Goal: Task Accomplishment & Management: Use online tool/utility

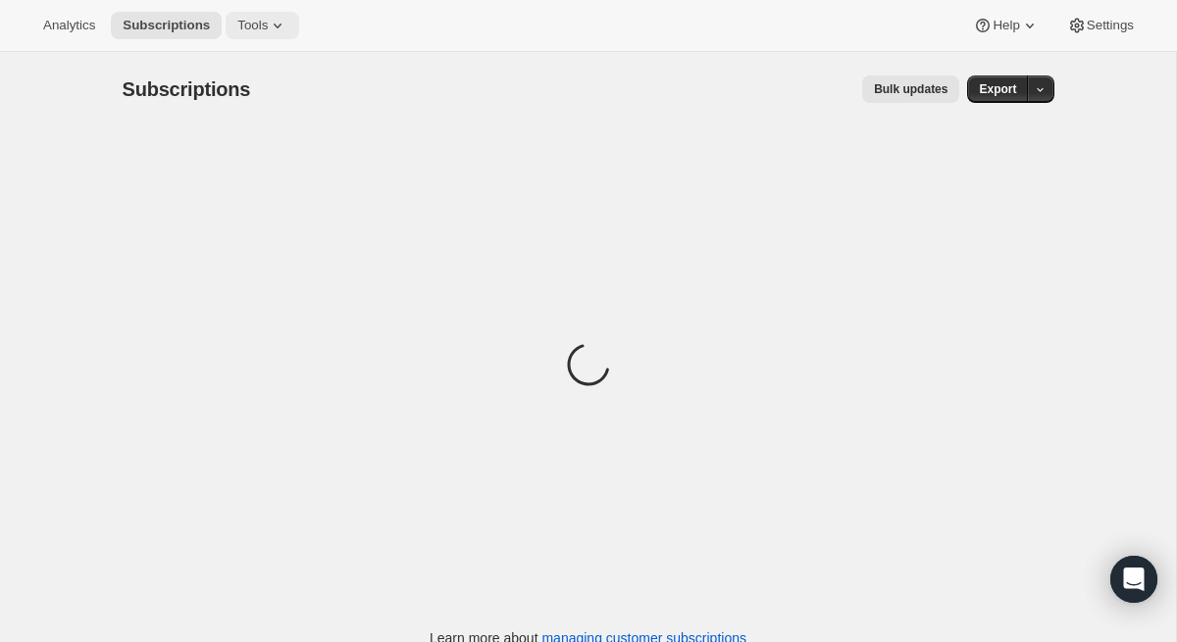
click at [267, 25] on span "Tools" at bounding box center [252, 26] width 30 height 16
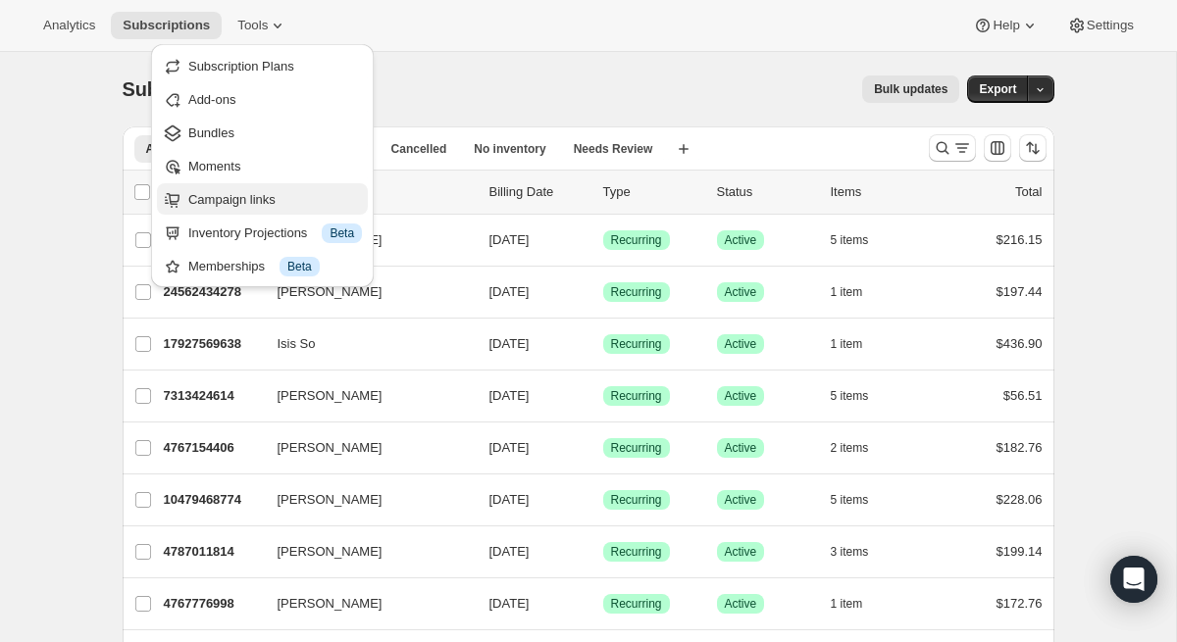
click at [262, 190] on span "Campaign links" at bounding box center [275, 200] width 174 height 20
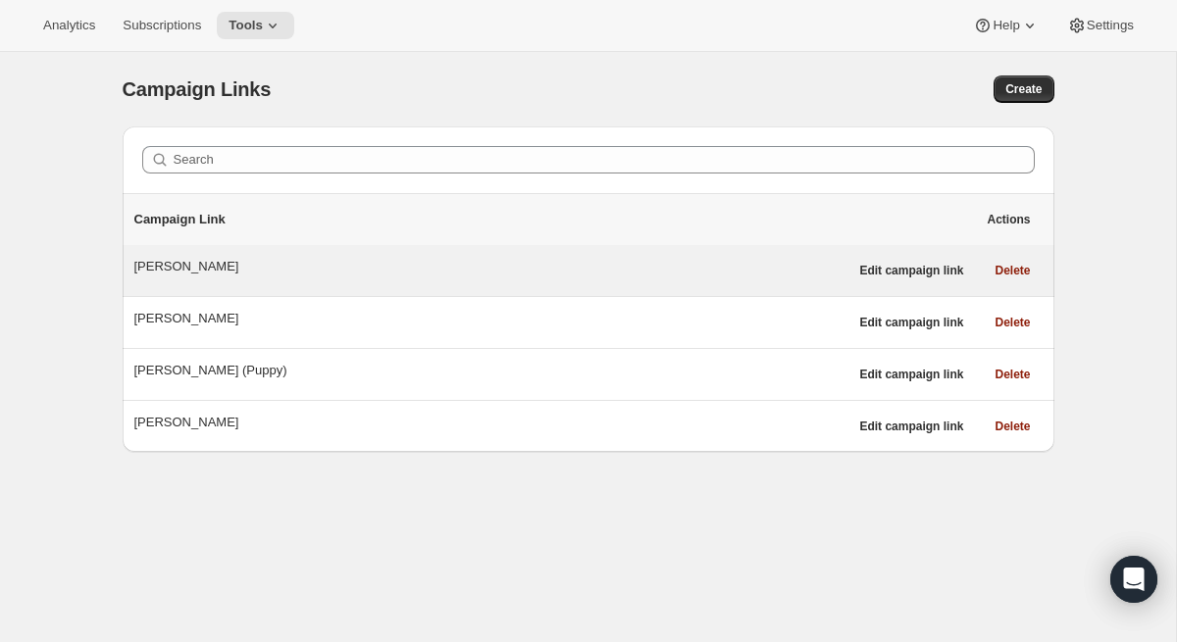
click at [180, 262] on div "[PERSON_NAME]" at bounding box center [491, 267] width 714 height 20
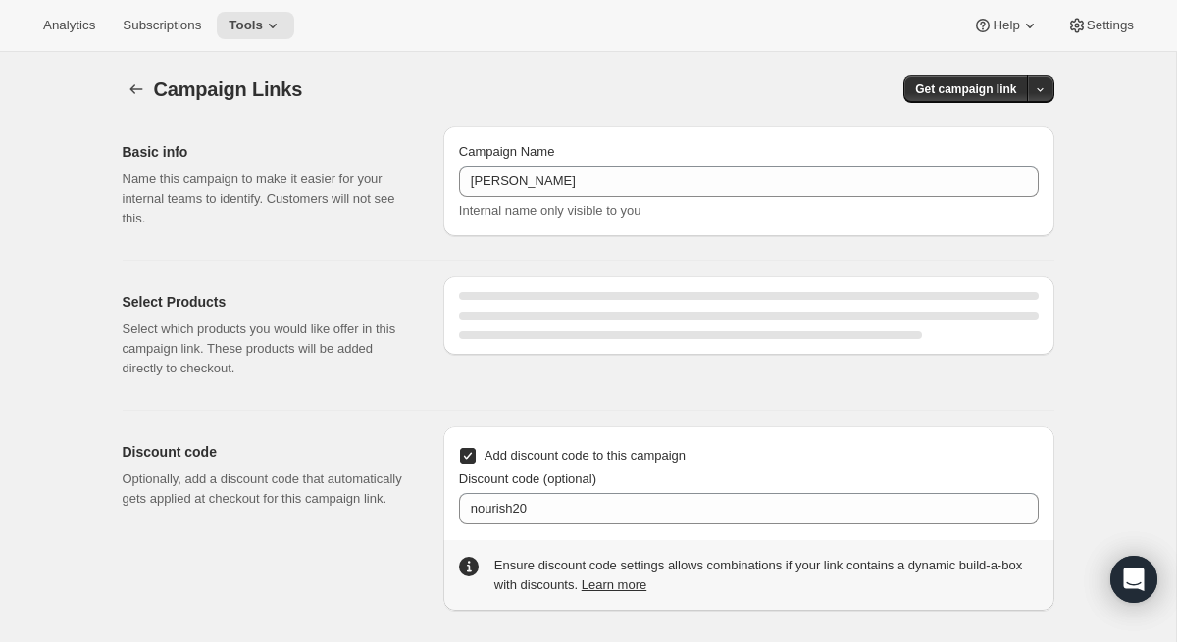
select select "gid://shopify/SellingPlan/2816147686"
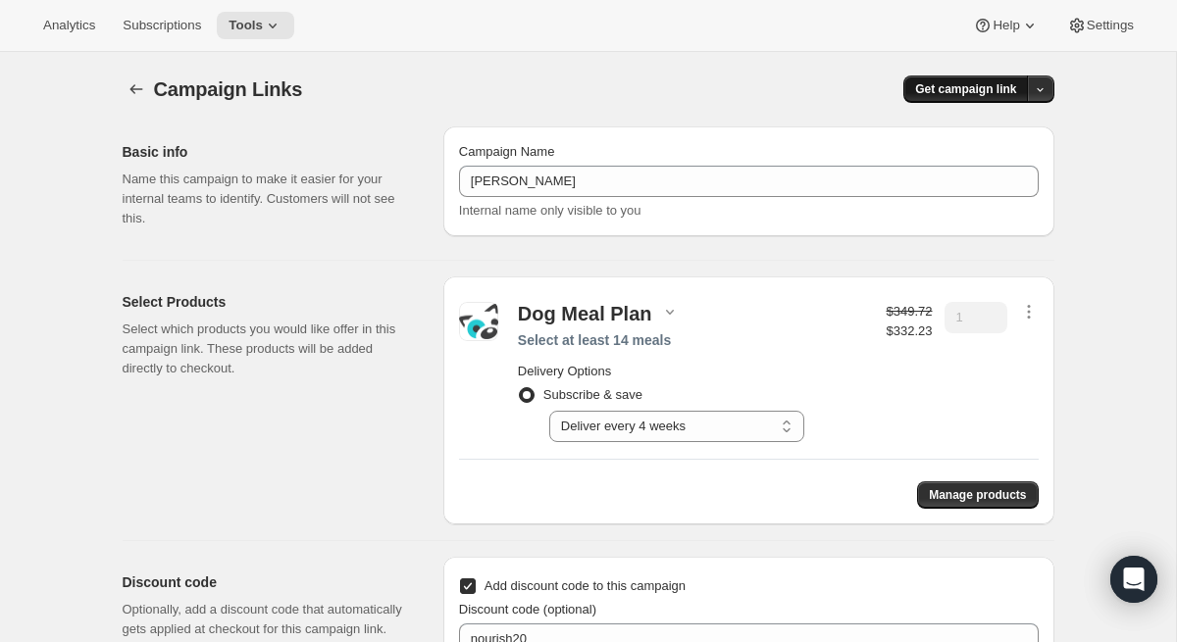
click at [997, 92] on span "Get campaign link" at bounding box center [965, 89] width 101 height 16
click at [1007, 121] on span "Copy Link" at bounding box center [1014, 131] width 57 height 20
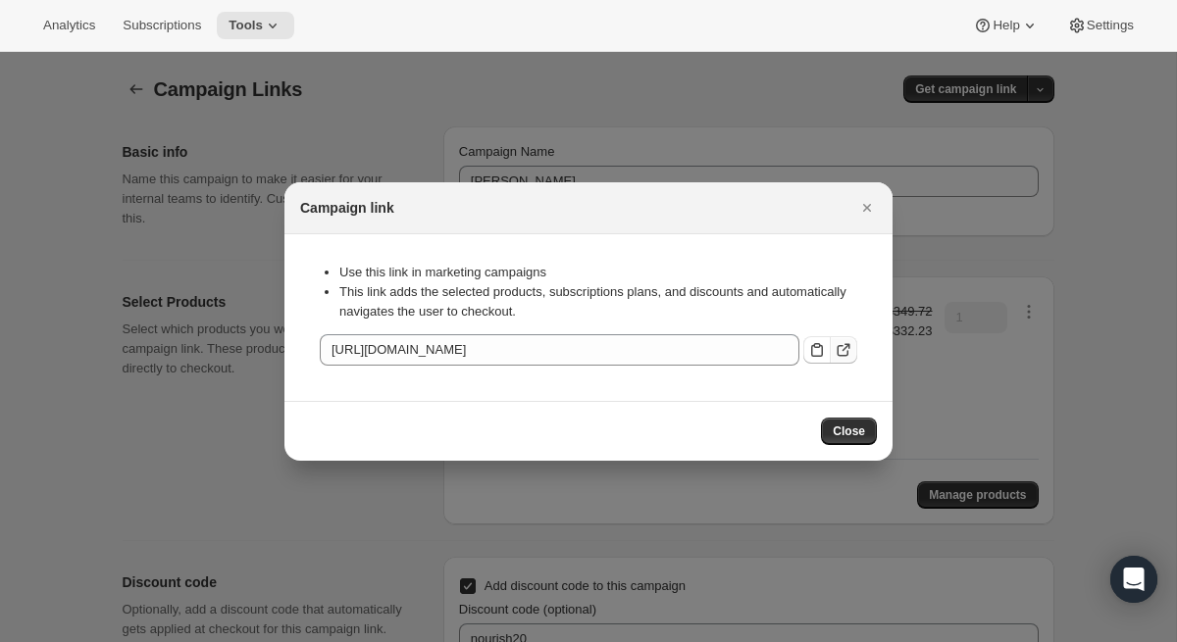
click at [844, 352] on icon ":ras:" at bounding box center [844, 350] width 20 height 20
click at [850, 352] on icon ":ras:" at bounding box center [844, 350] width 20 height 20
click at [499, 112] on div at bounding box center [588, 321] width 1177 height 642
